Goal: Information Seeking & Learning: Learn about a topic

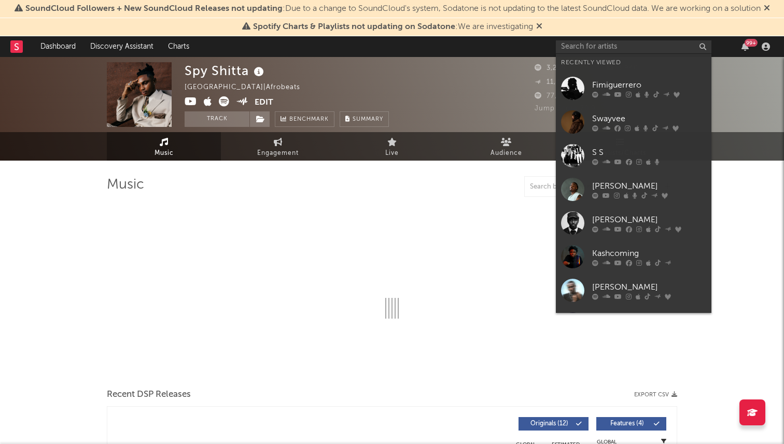
click at [615, 48] on input "text" at bounding box center [634, 46] width 156 height 13
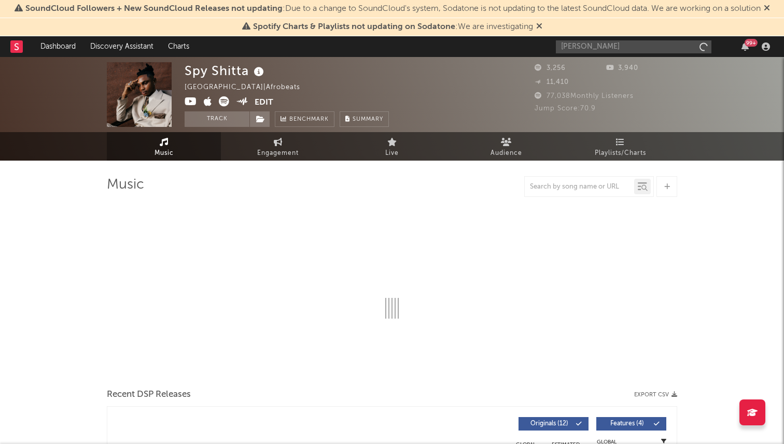
type input "[PERSON_NAME]"
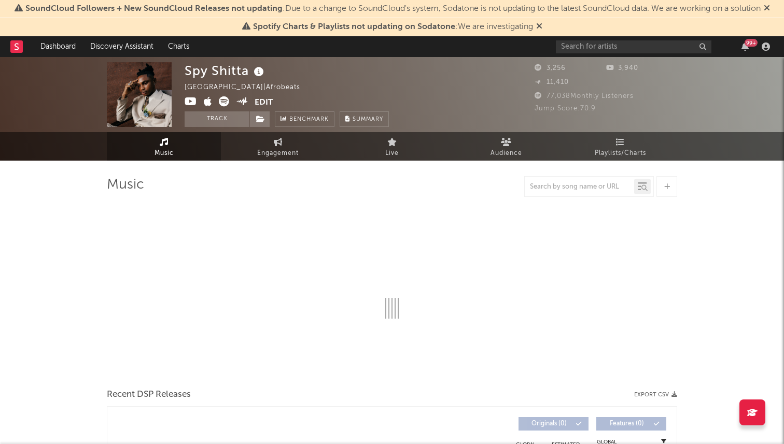
select select "6m"
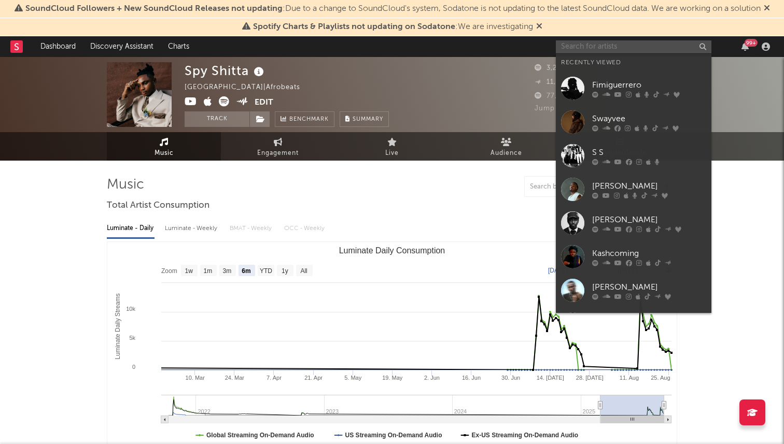
click at [596, 49] on input "text" at bounding box center [634, 46] width 156 height 13
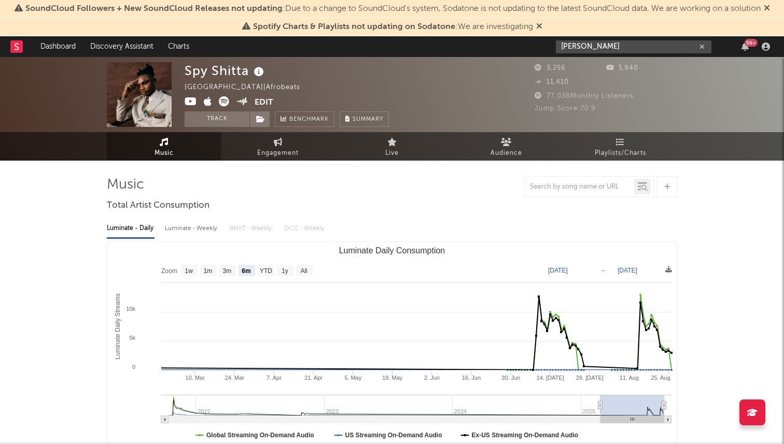
click at [598, 48] on input "[PERSON_NAME]" at bounding box center [634, 46] width 156 height 13
click at [593, 43] on input "[PERSON_NAME]" at bounding box center [634, 46] width 156 height 13
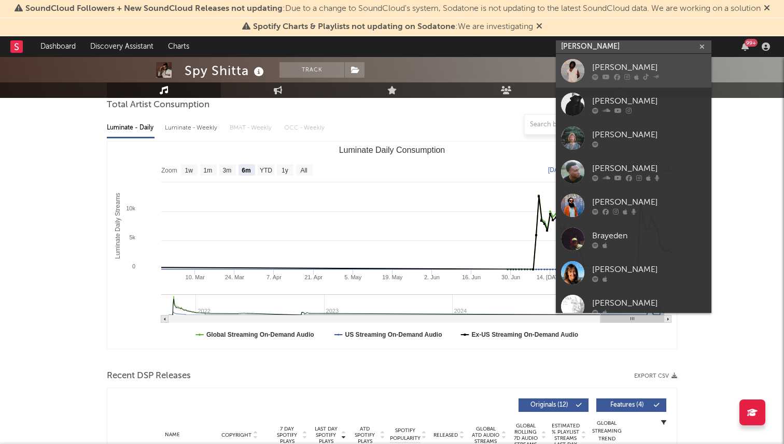
type input "[PERSON_NAME]"
click at [601, 76] on div at bounding box center [649, 77] width 114 height 6
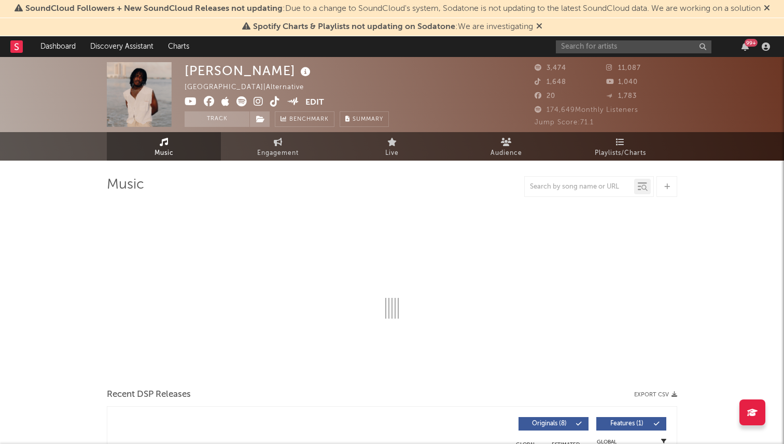
select select "6m"
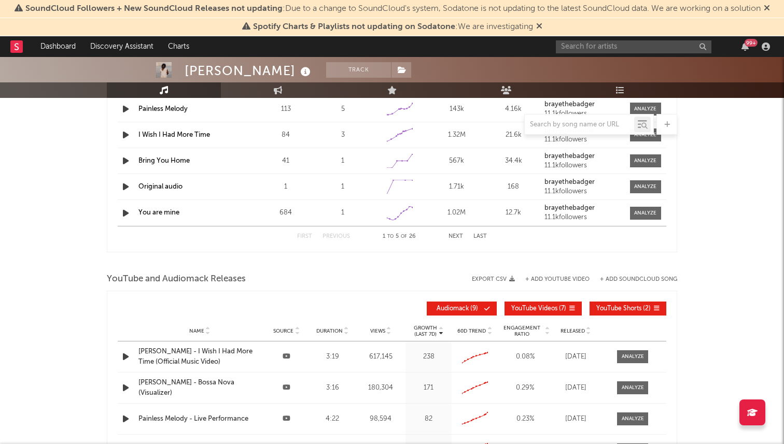
scroll to position [929, 0]
